Goal: Information Seeking & Learning: Learn about a topic

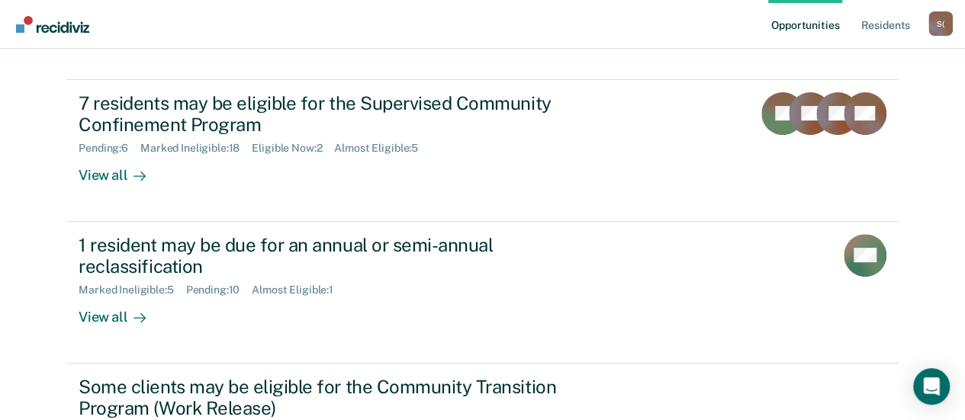
scroll to position [153, 0]
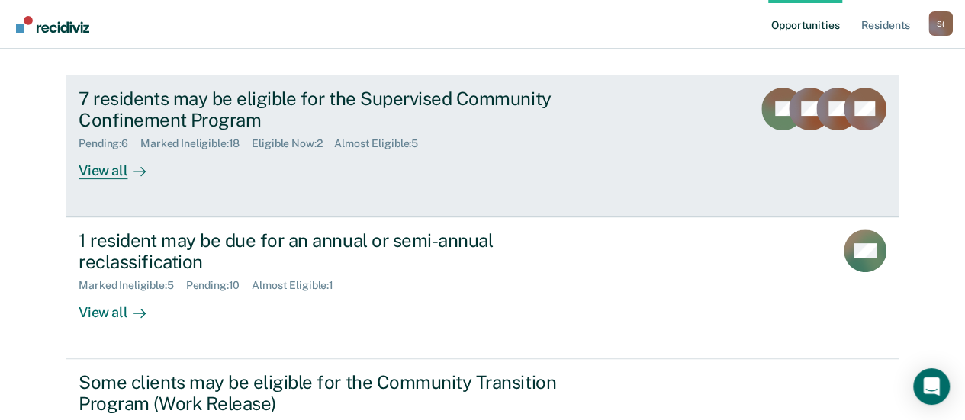
click at [116, 173] on div "View all" at bounding box center [121, 165] width 85 height 30
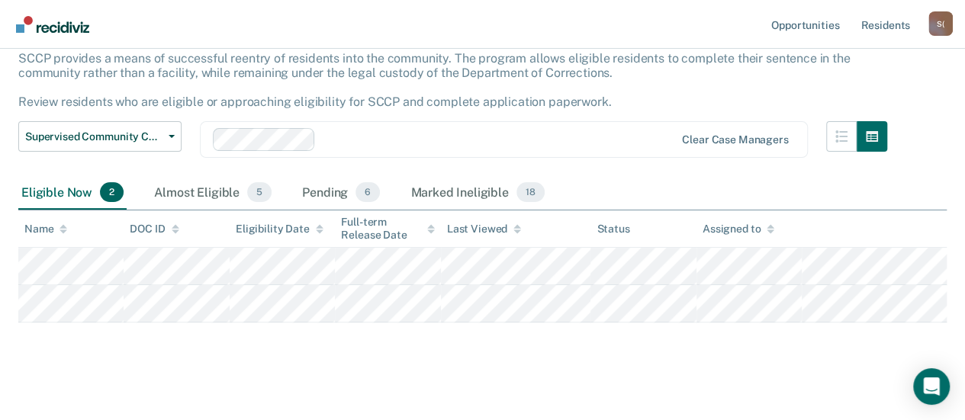
scroll to position [108, 0]
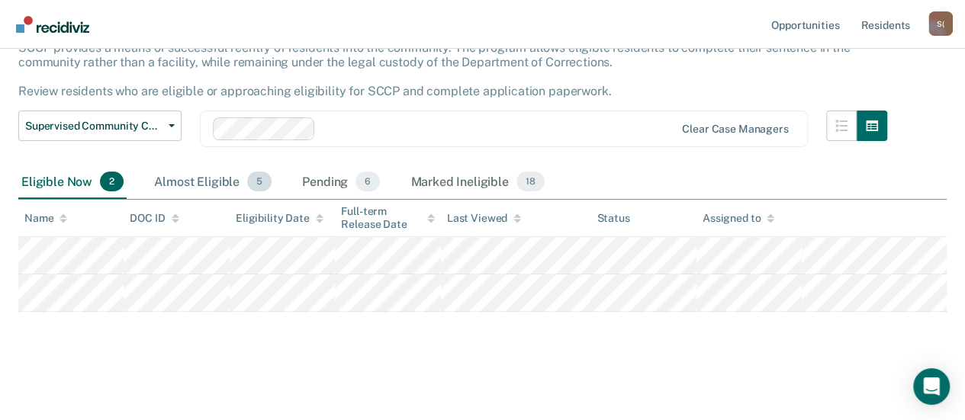
click at [184, 176] on div "Almost Eligible 5" at bounding box center [213, 183] width 124 height 34
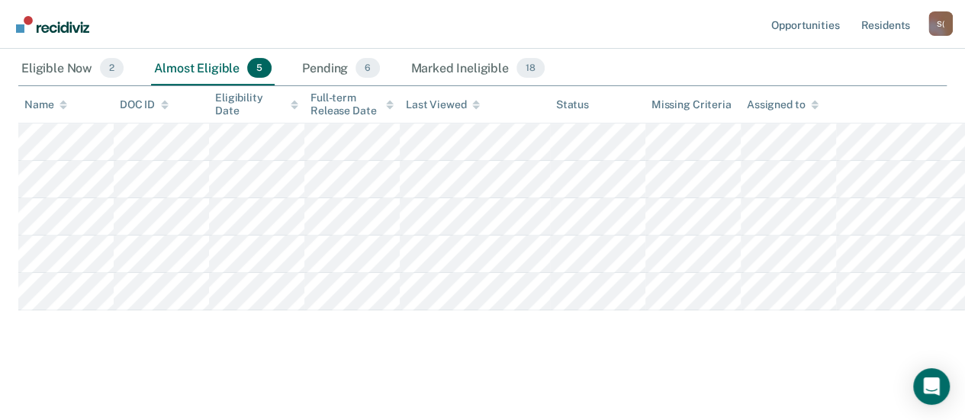
scroll to position [0, 0]
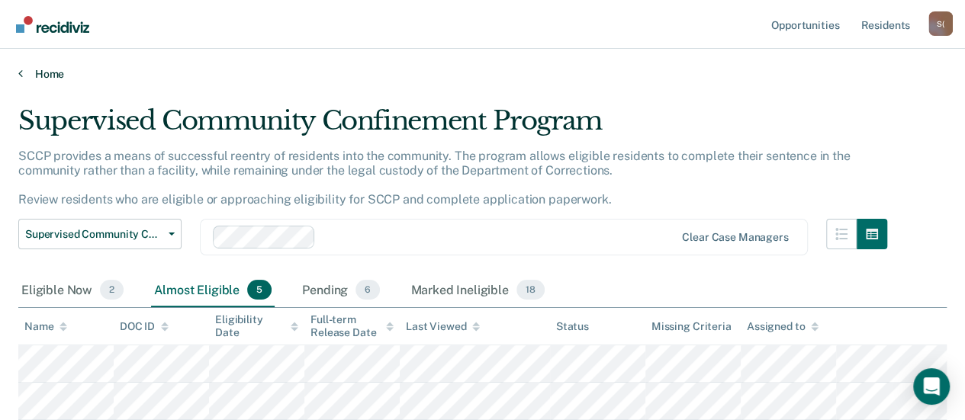
click at [61, 73] on link "Home" at bounding box center [482, 74] width 929 height 14
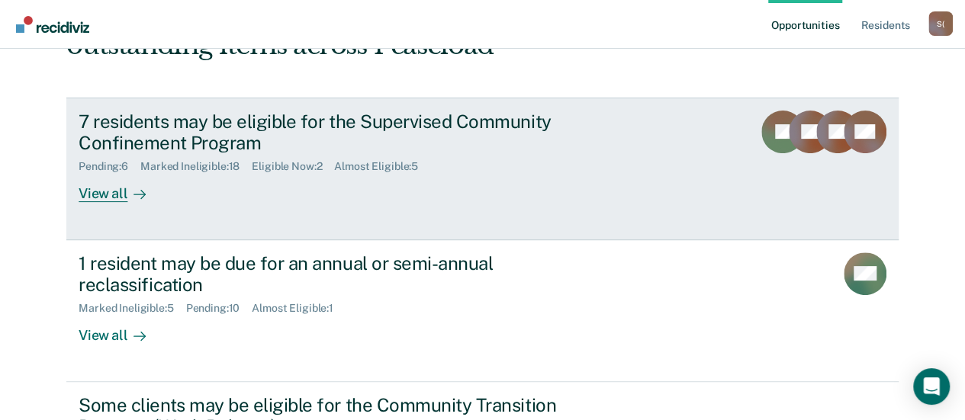
scroll to position [153, 0]
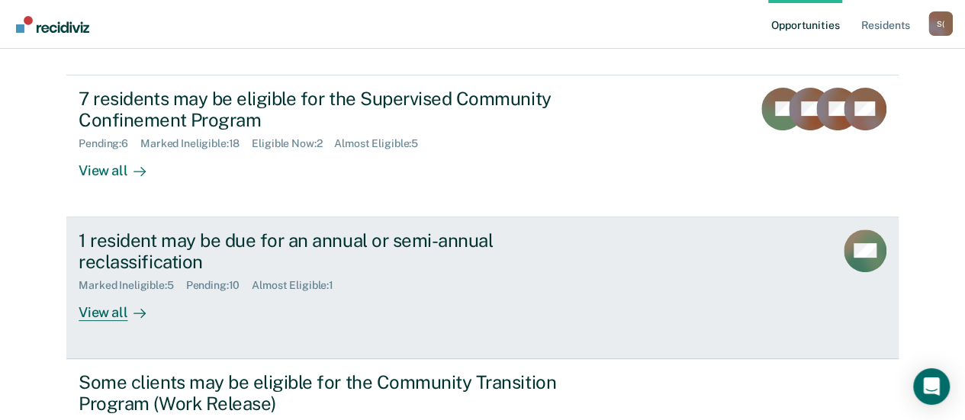
click at [127, 317] on div at bounding box center [136, 313] width 18 height 18
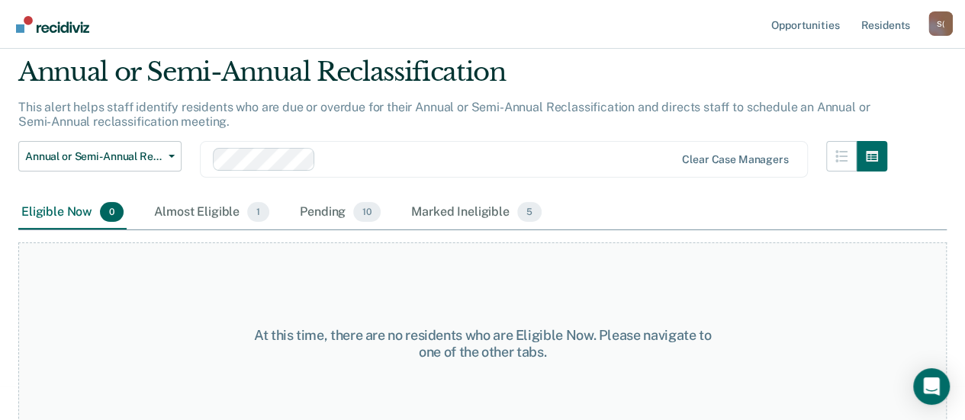
scroll to position [72, 0]
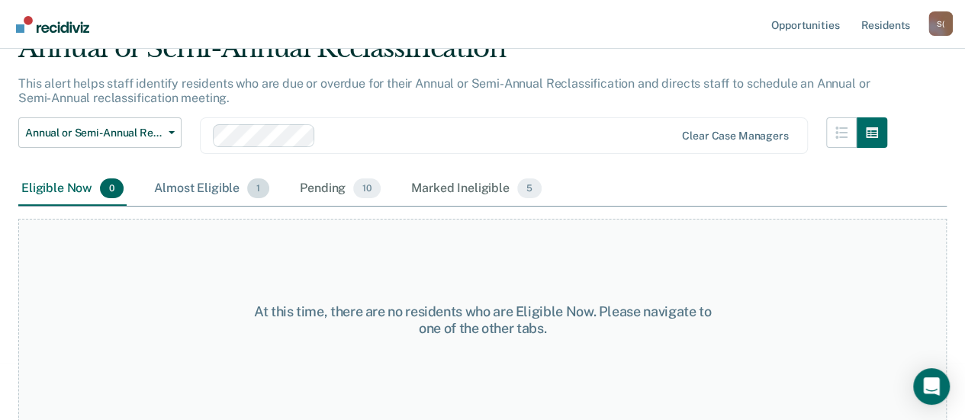
click at [214, 192] on div "Almost Eligible 1" at bounding box center [211, 189] width 121 height 34
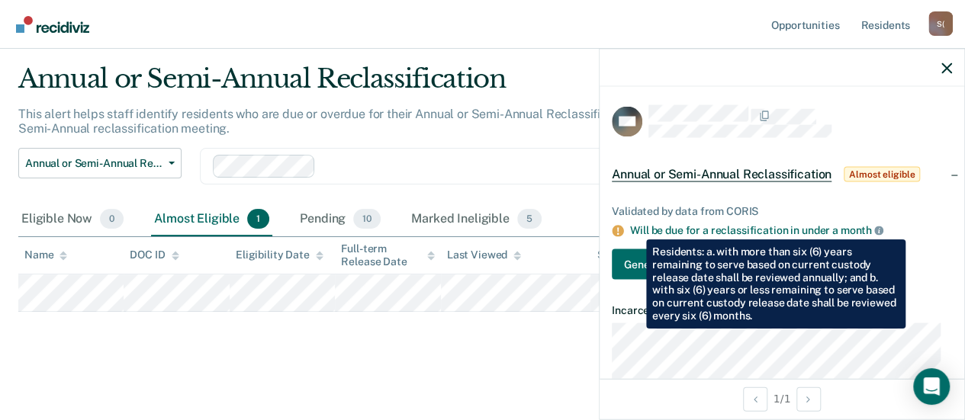
click at [879, 228] on icon at bounding box center [878, 231] width 9 height 9
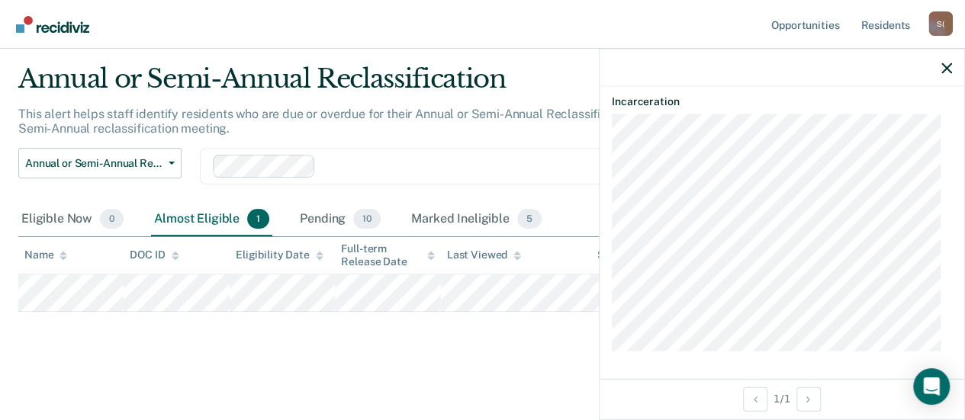
scroll to position [0, 0]
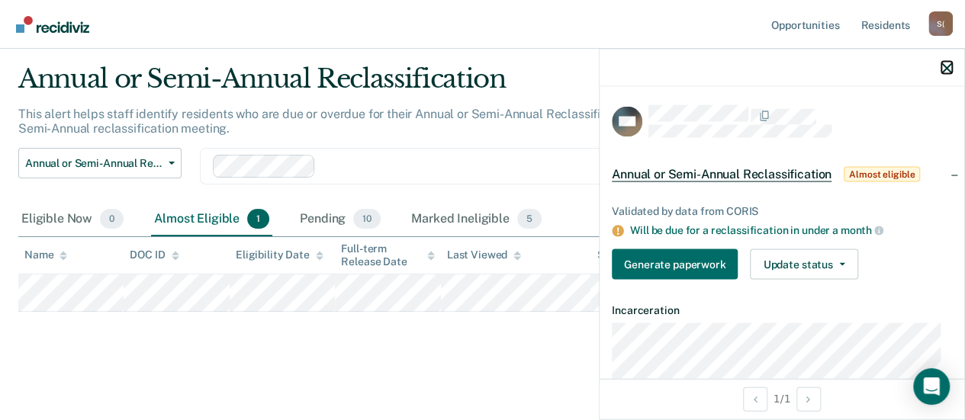
click at [951, 69] on icon "button" at bounding box center [947, 68] width 11 height 11
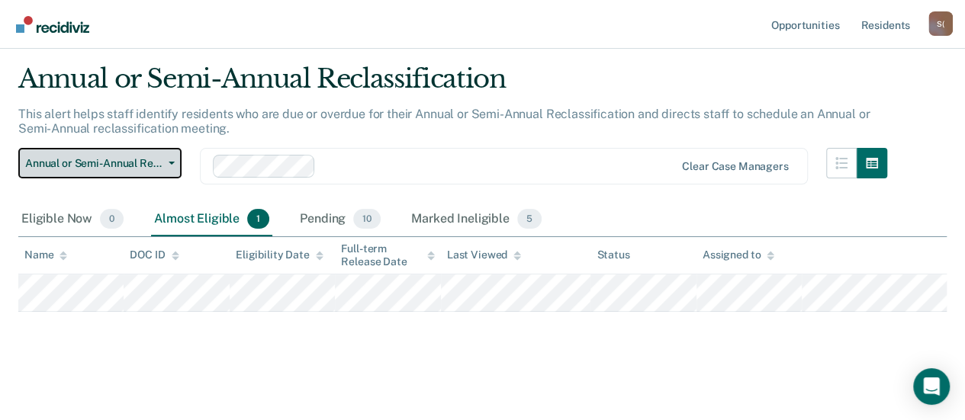
click at [179, 166] on button "Annual or Semi-Annual Reclassification" at bounding box center [99, 163] width 163 height 31
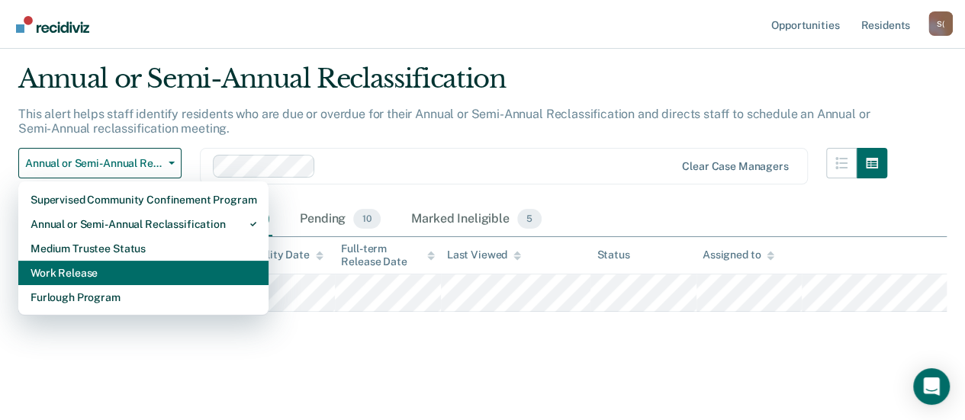
click at [95, 277] on div "Work Release" at bounding box center [144, 273] width 226 height 24
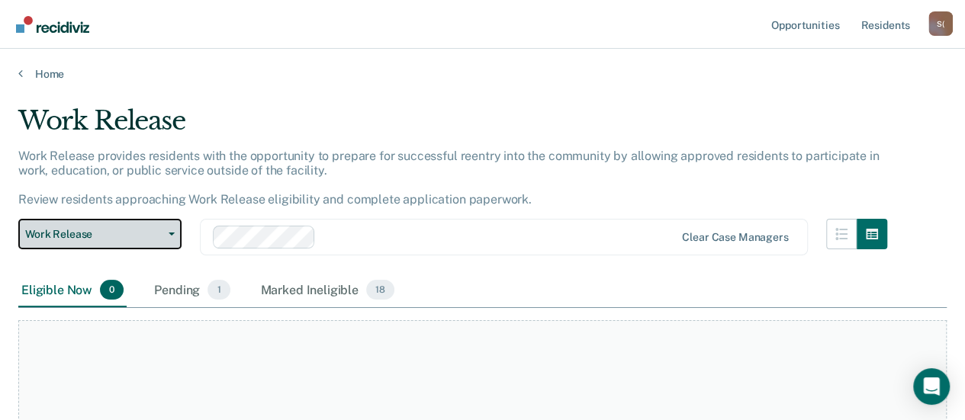
scroll to position [131, 0]
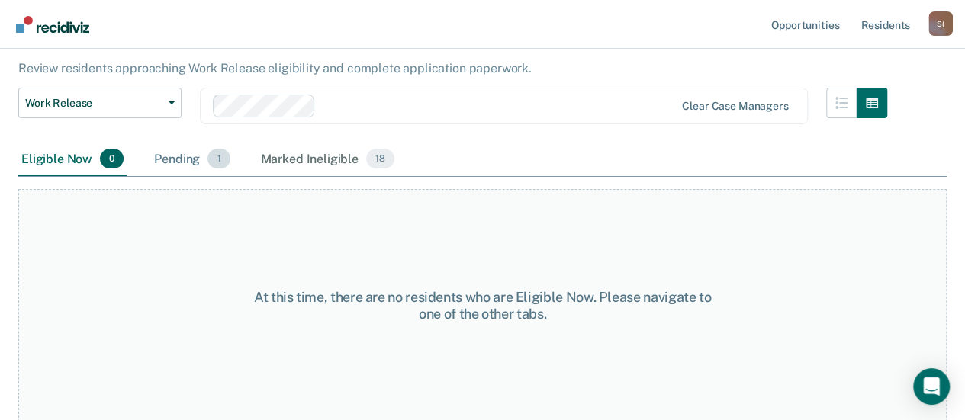
click at [172, 163] on div "Pending 1" at bounding box center [192, 160] width 82 height 34
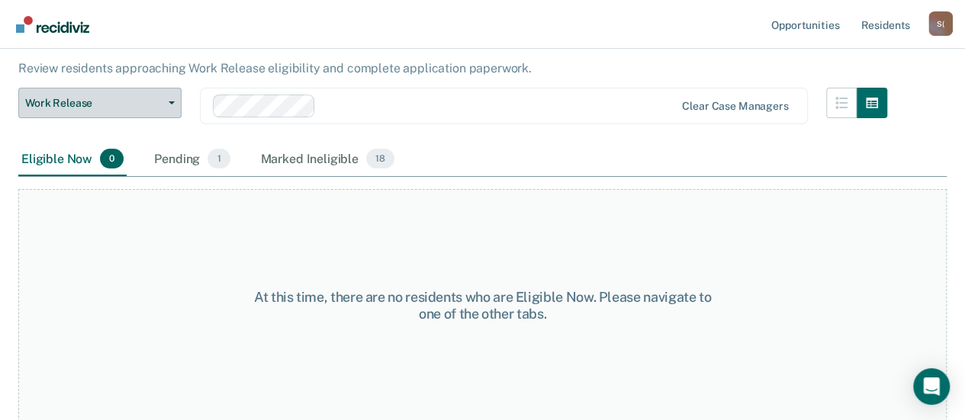
scroll to position [72, 0]
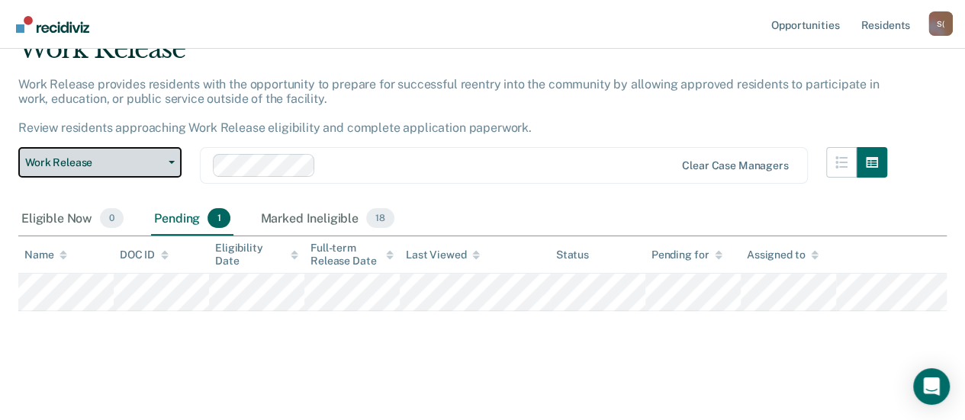
click at [172, 162] on icon "button" at bounding box center [172, 162] width 6 height 3
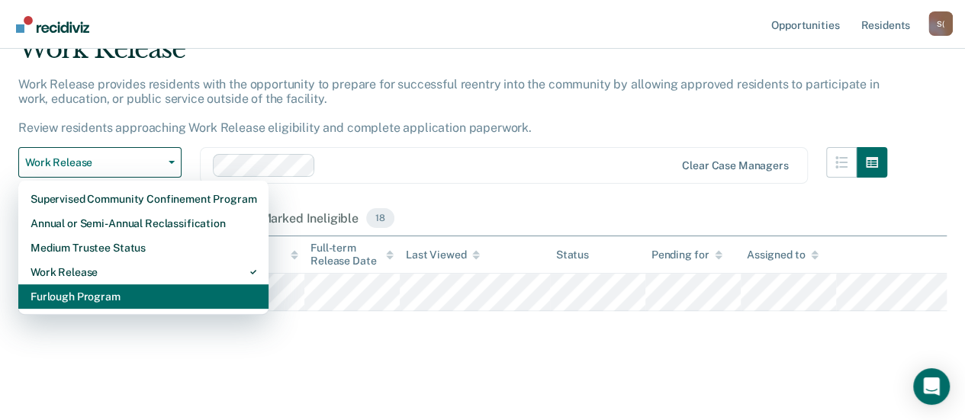
click at [109, 291] on div "Furlough Program" at bounding box center [144, 297] width 226 height 24
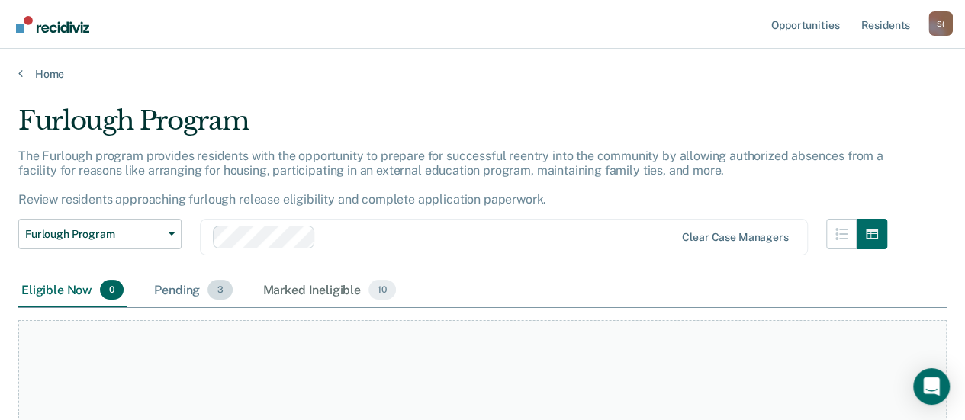
click at [185, 294] on div "Pending 3" at bounding box center [193, 291] width 84 height 34
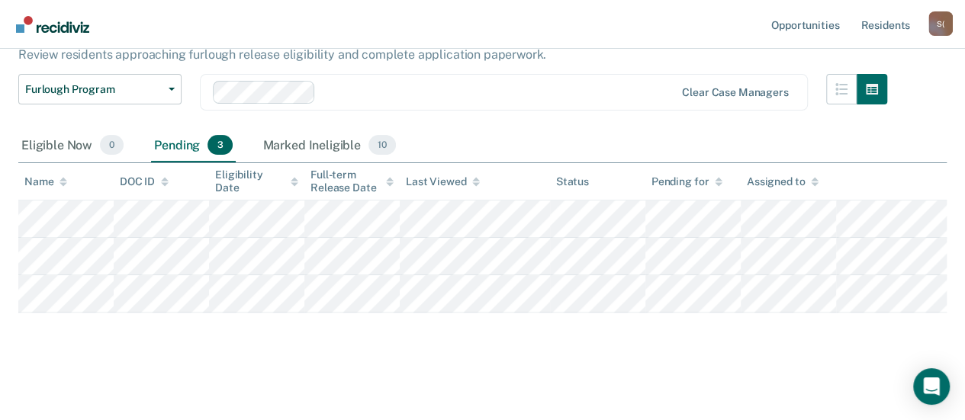
scroll to position [146, 0]
click at [307, 143] on div "Marked Ineligible 10" at bounding box center [329, 144] width 139 height 34
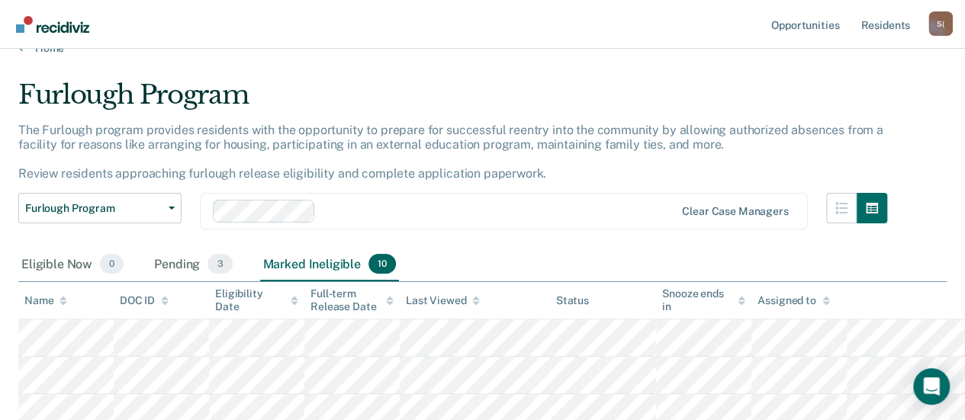
scroll to position [0, 0]
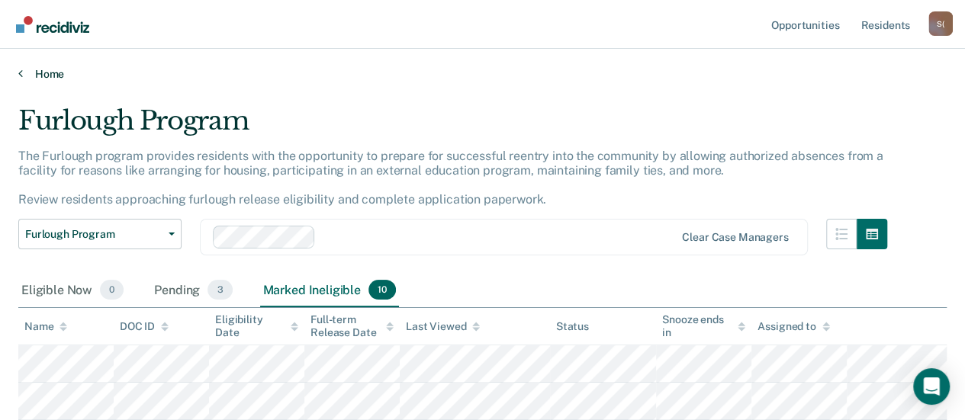
click at [49, 74] on link "Home" at bounding box center [482, 74] width 929 height 14
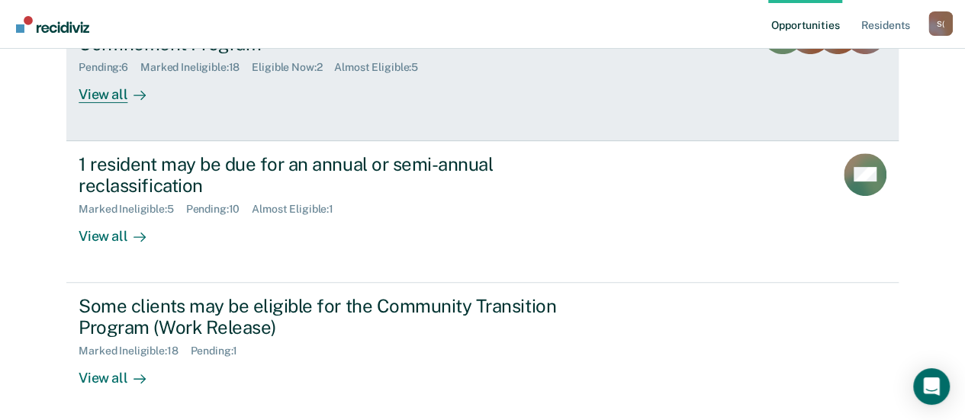
scroll to position [153, 0]
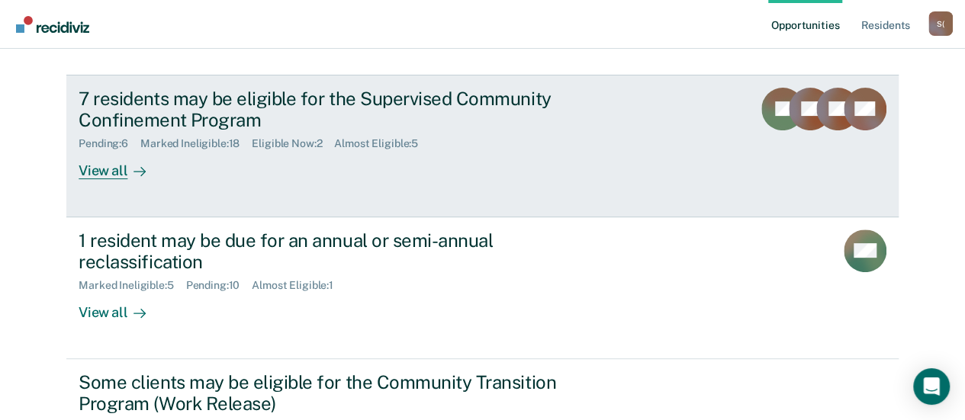
click at [111, 178] on div "View all" at bounding box center [121, 165] width 85 height 30
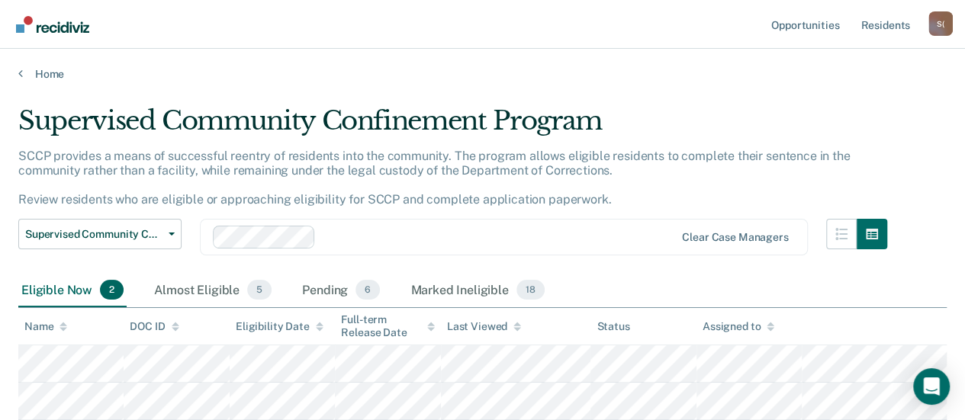
scroll to position [108, 0]
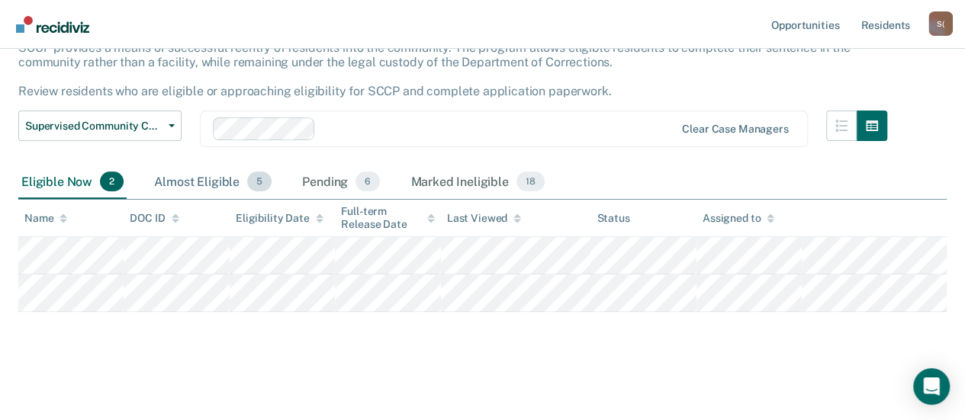
click at [214, 188] on div "Almost Eligible 5" at bounding box center [213, 183] width 124 height 34
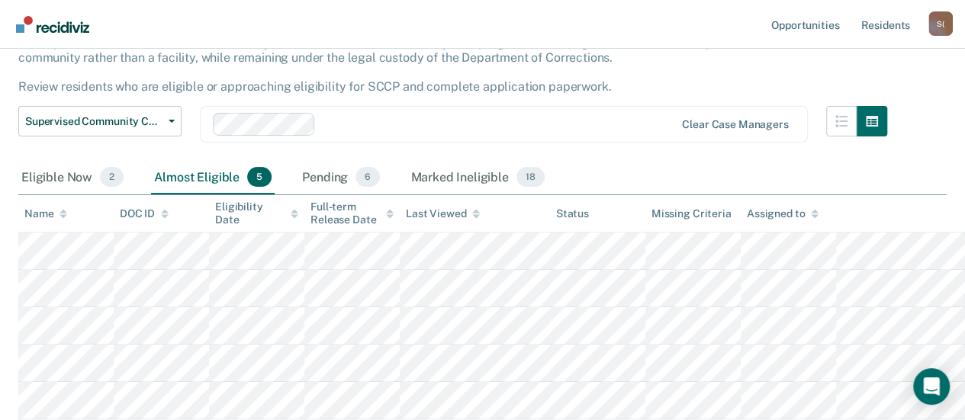
scroll to position [56, 0]
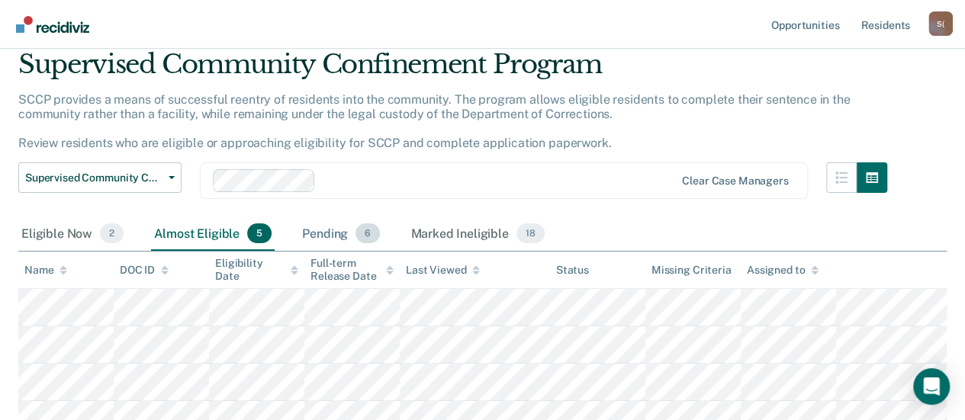
click at [330, 237] on div "Pending 6" at bounding box center [341, 234] width 84 height 34
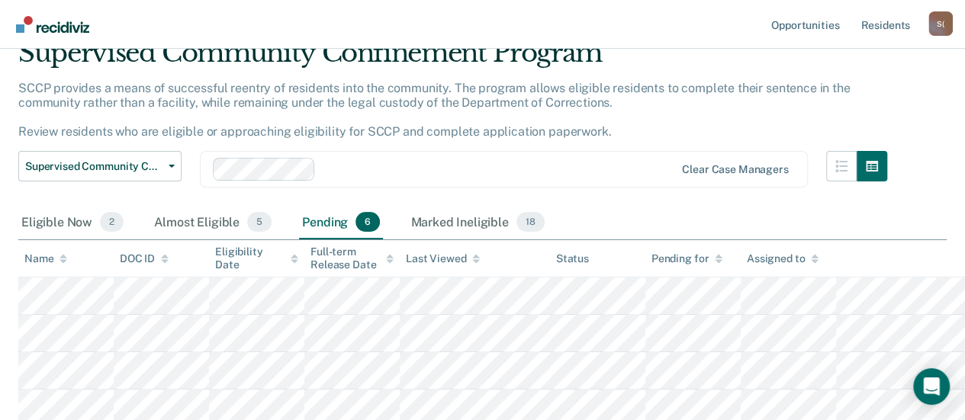
scroll to position [29, 0]
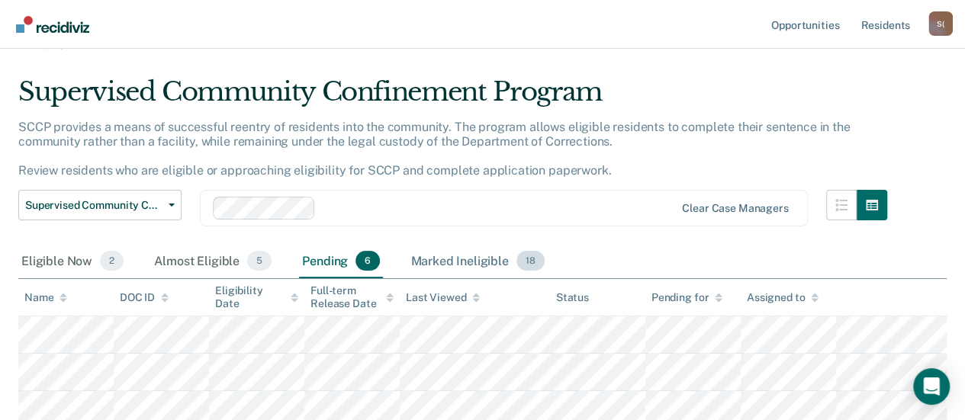
click at [450, 262] on div "Marked Ineligible 18" at bounding box center [477, 262] width 140 height 34
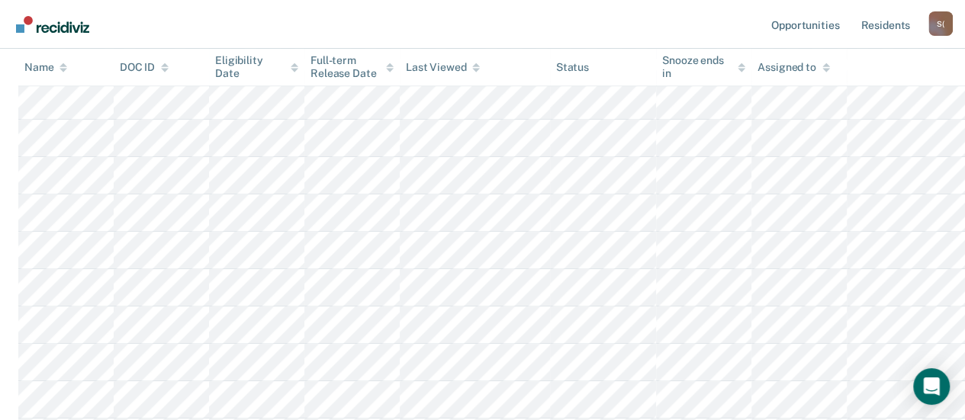
scroll to position [0, 0]
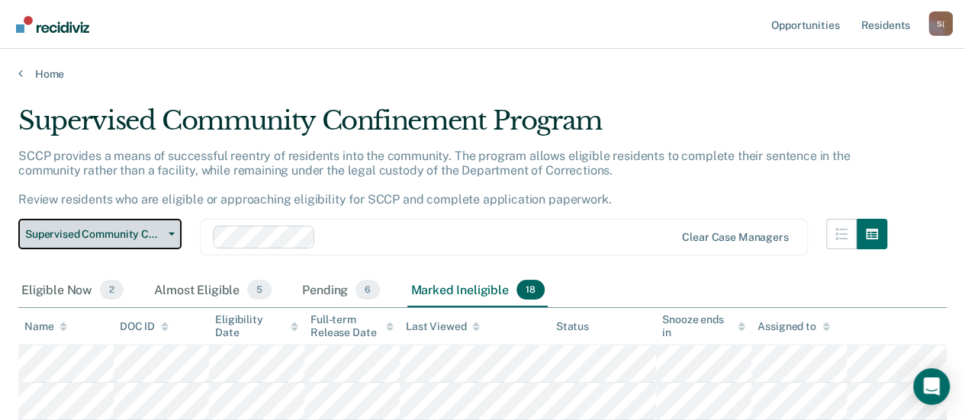
click at [171, 236] on icon "button" at bounding box center [172, 234] width 6 height 3
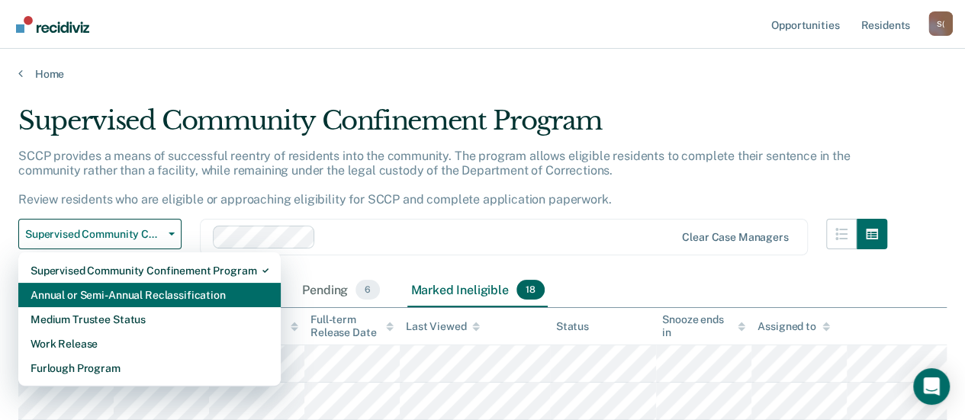
click at [159, 294] on div "Annual or Semi-Annual Reclassification" at bounding box center [150, 295] width 238 height 24
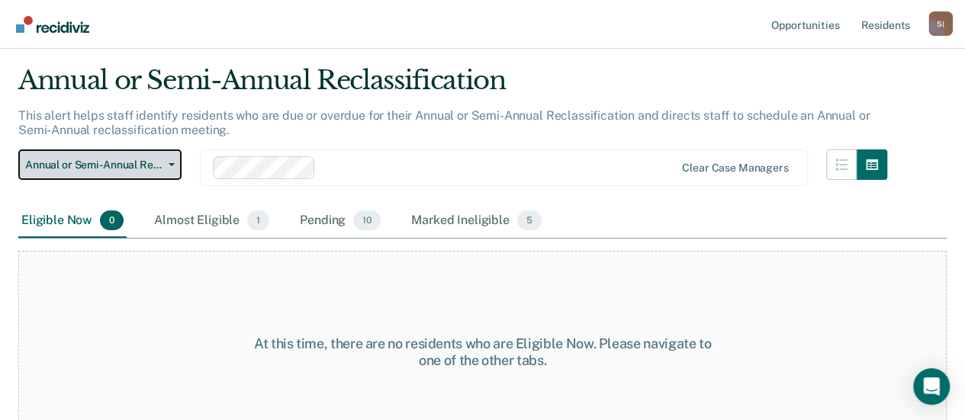
scroll to position [72, 0]
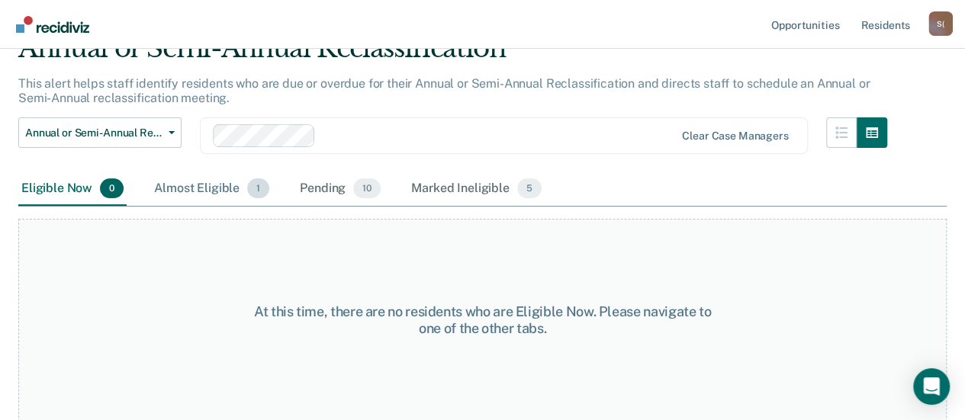
click at [208, 198] on div "Almost Eligible 1" at bounding box center [211, 189] width 121 height 34
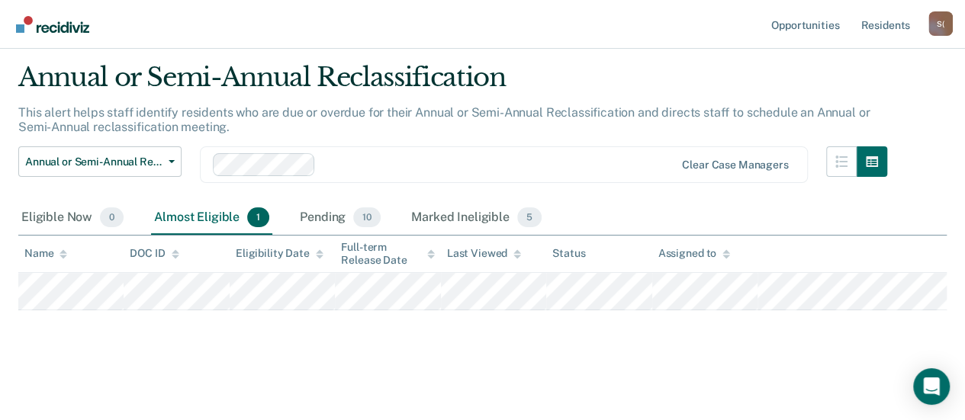
scroll to position [42, 0]
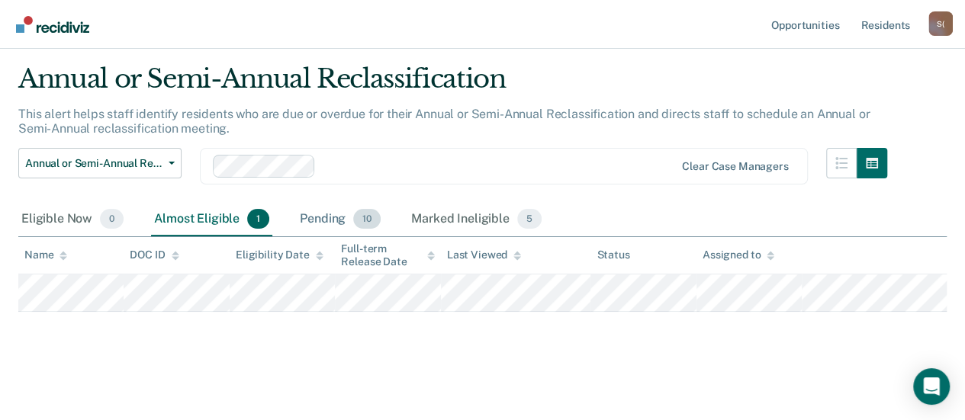
click at [323, 225] on div "Pending 10" at bounding box center [340, 220] width 87 height 34
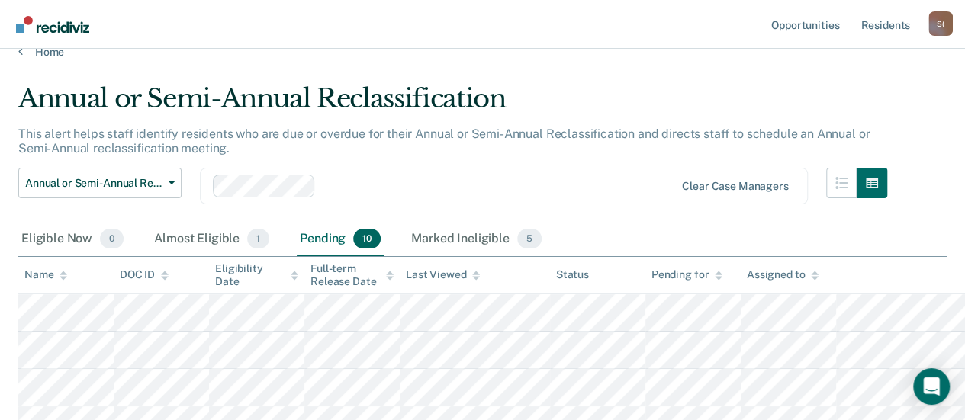
scroll to position [0, 0]
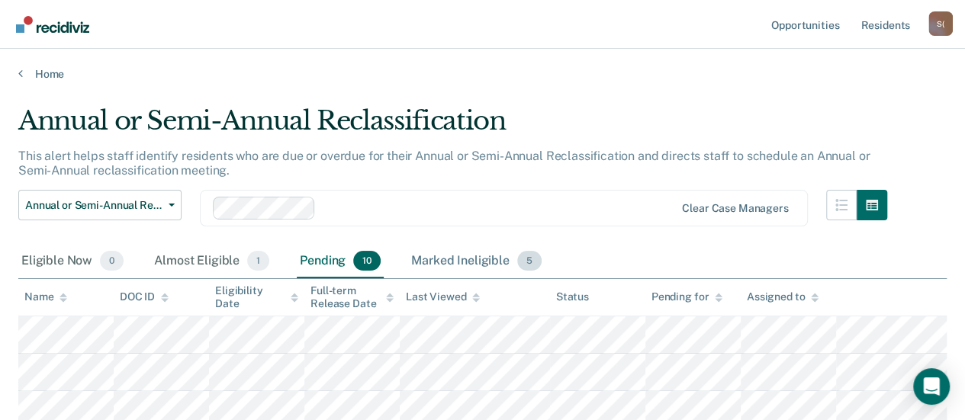
click at [464, 263] on div "Marked Ineligible 5" at bounding box center [476, 262] width 137 height 34
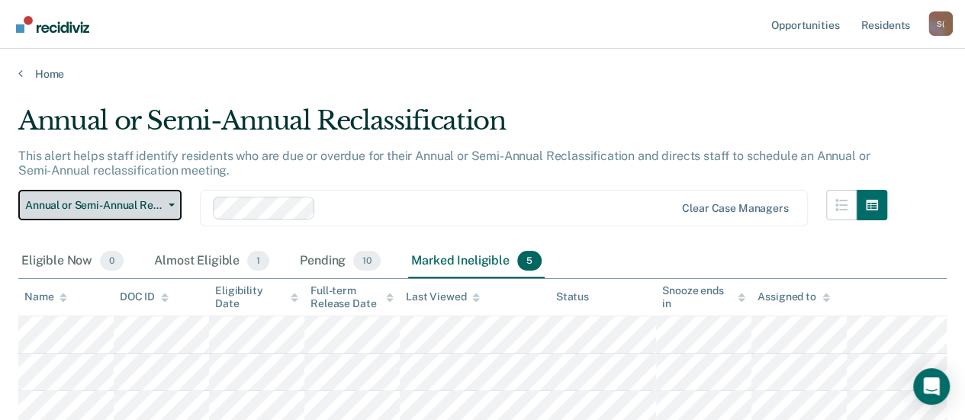
click at [172, 204] on icon "button" at bounding box center [172, 205] width 6 height 3
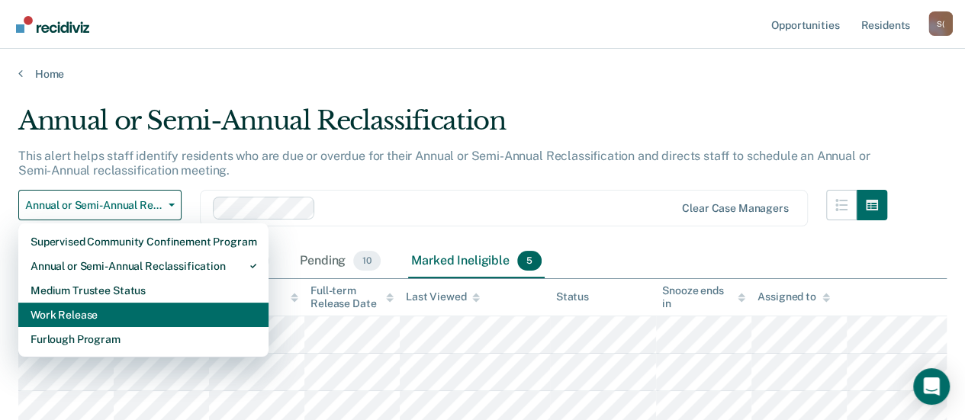
click at [105, 312] on div "Work Release" at bounding box center [144, 315] width 226 height 24
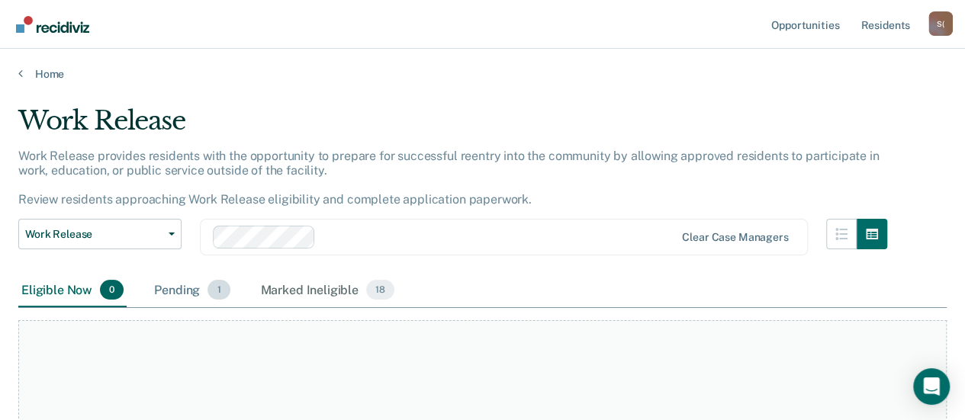
click at [194, 298] on div "Pending 1" at bounding box center [192, 291] width 82 height 34
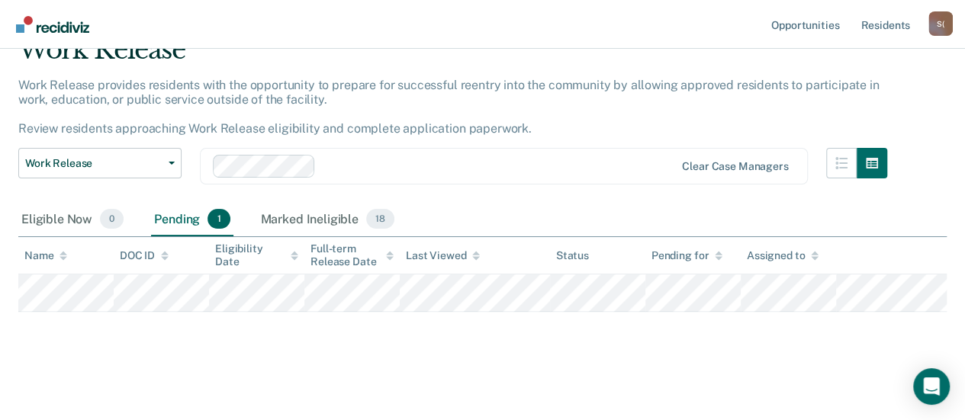
scroll to position [72, 0]
click at [325, 225] on div "Marked Ineligible 18" at bounding box center [328, 219] width 140 height 34
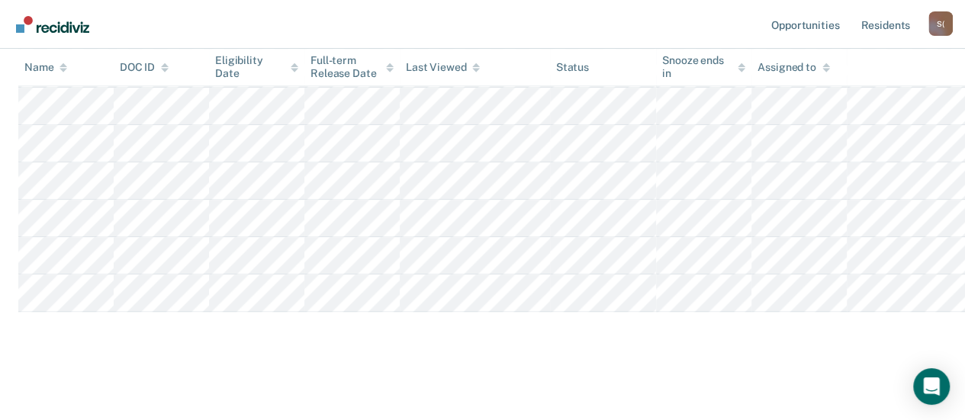
scroll to position [96, 0]
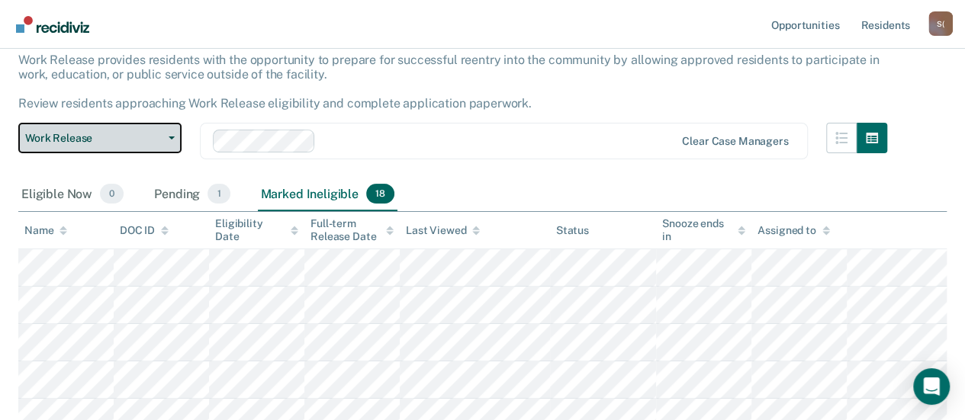
click at [171, 140] on button "Work Release" at bounding box center [99, 138] width 163 height 31
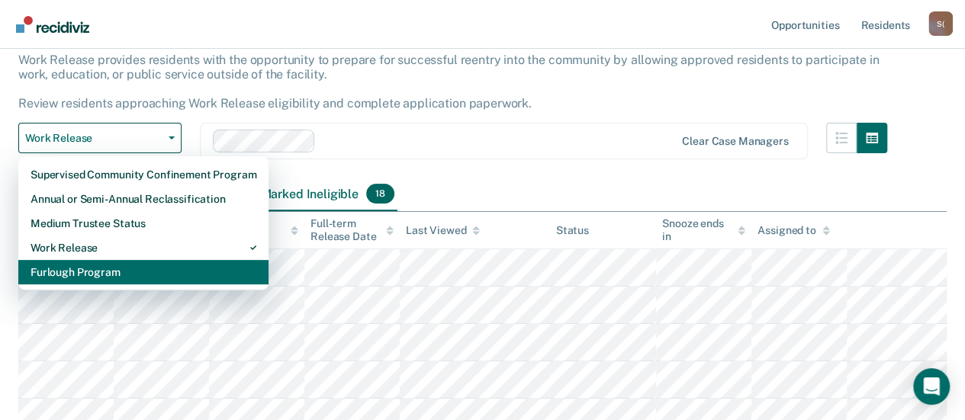
click at [109, 274] on div "Furlough Program" at bounding box center [144, 272] width 226 height 24
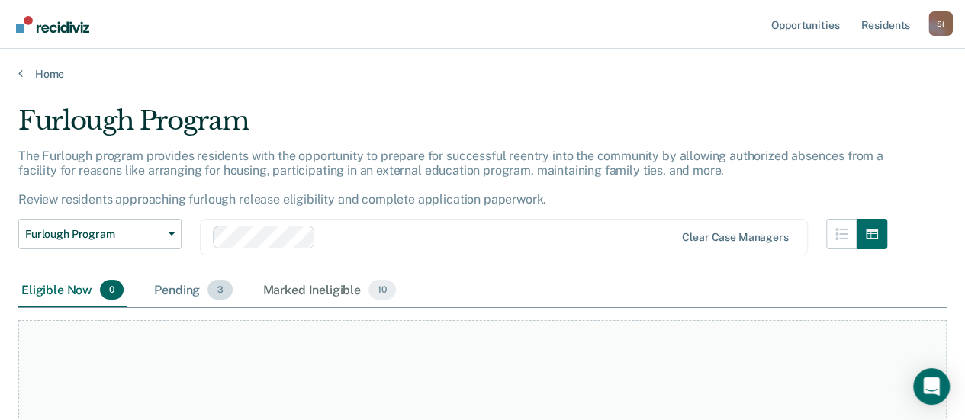
click at [188, 297] on div "Pending 3" at bounding box center [193, 291] width 84 height 34
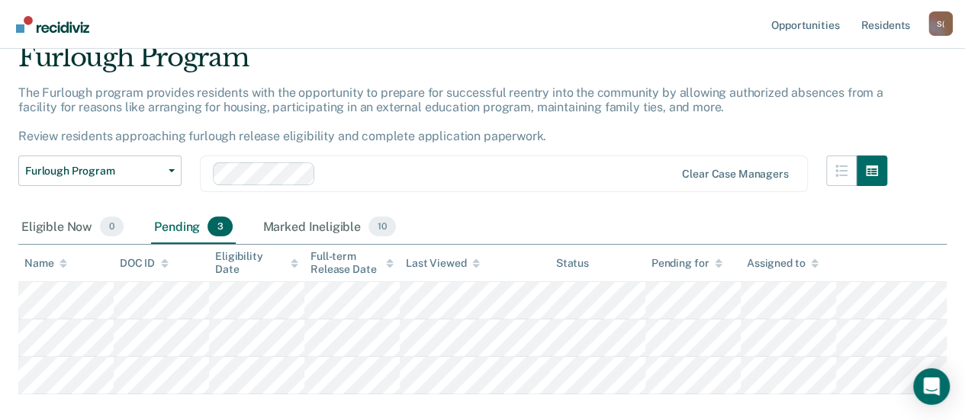
scroll to position [146, 0]
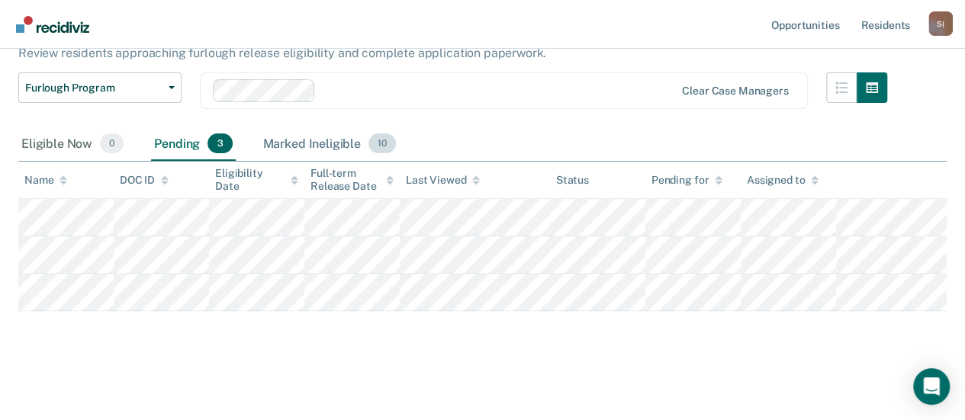
click at [334, 148] on div "Marked Ineligible 10" at bounding box center [329, 144] width 139 height 34
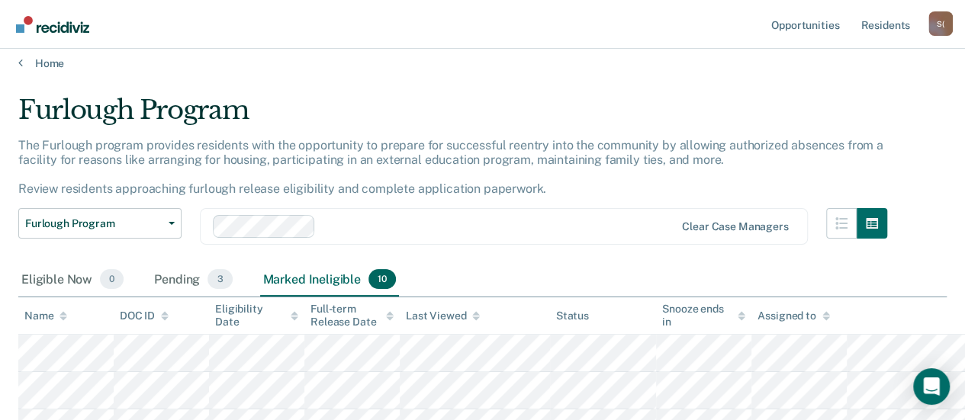
scroll to position [0, 0]
